Goal: Complete application form: Complete application form

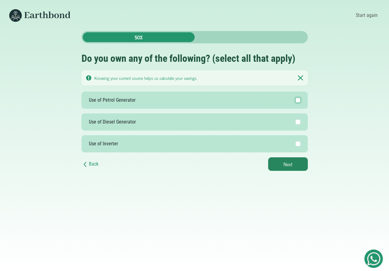
click at [298, 100] on input "Use of Petrol Generator" at bounding box center [297, 100] width 5 height 5
checkbox input "true"
click at [297, 169] on button "Next" at bounding box center [288, 164] width 40 height 14
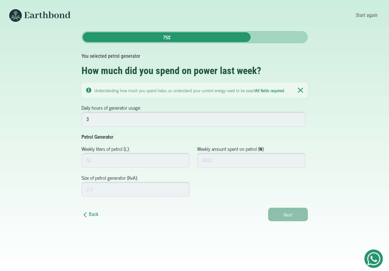
type input "3"
click at [155, 164] on input "Weekly liters of petrol (L):" at bounding box center [135, 160] width 108 height 15
type input "25"
click at [229, 161] on input "Weekly amount spent on petrol (₦):" at bounding box center [251, 160] width 108 height 15
click at [206, 162] on input "25000" at bounding box center [251, 160] width 108 height 15
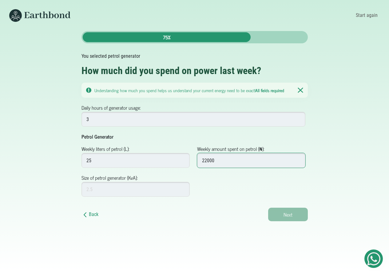
type input "22000"
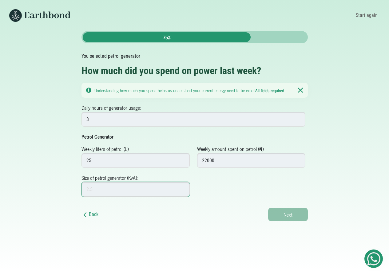
click at [147, 190] on input "Size of petrol generator (KvA):" at bounding box center [135, 189] width 108 height 15
type input "2"
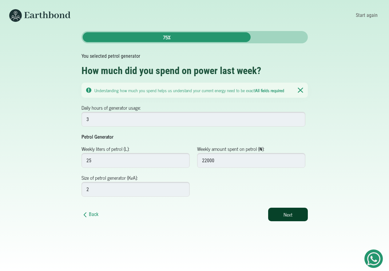
click at [274, 215] on button "Next" at bounding box center [288, 215] width 40 height 14
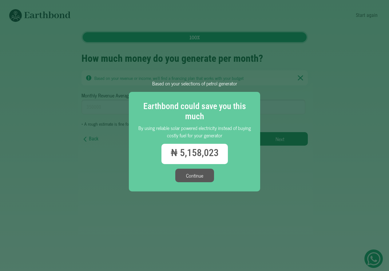
click at [196, 177] on button "Continue" at bounding box center [194, 176] width 39 height 14
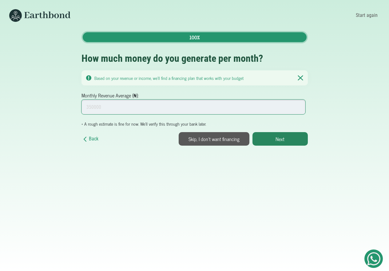
click at [108, 107] on input "Monthly Revenue Average (₦):" at bounding box center [193, 107] width 224 height 15
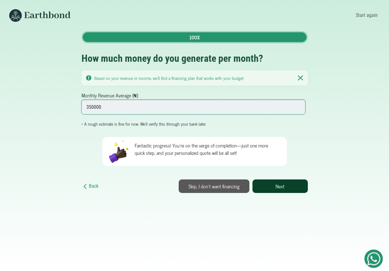
type input "350000"
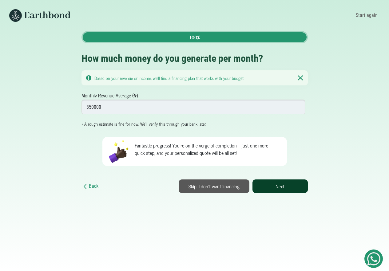
click at [272, 187] on button "Next" at bounding box center [279, 186] width 55 height 14
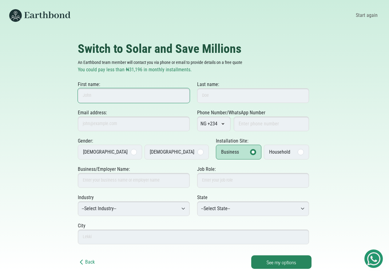
click at [138, 95] on input "First name:" at bounding box center [134, 95] width 112 height 15
